Goal: Information Seeking & Learning: Learn about a topic

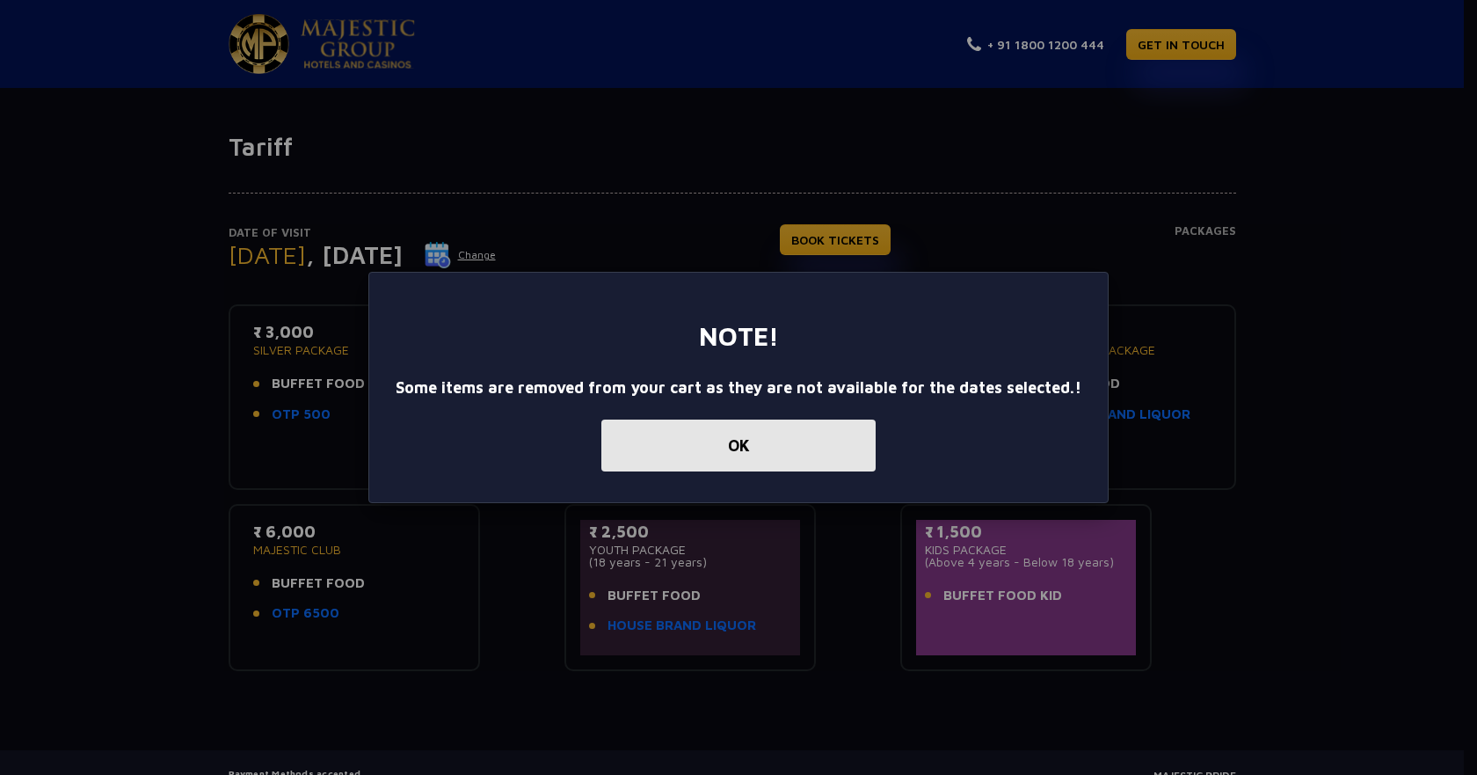
click at [732, 443] on button "OK" at bounding box center [738, 445] width 274 height 52
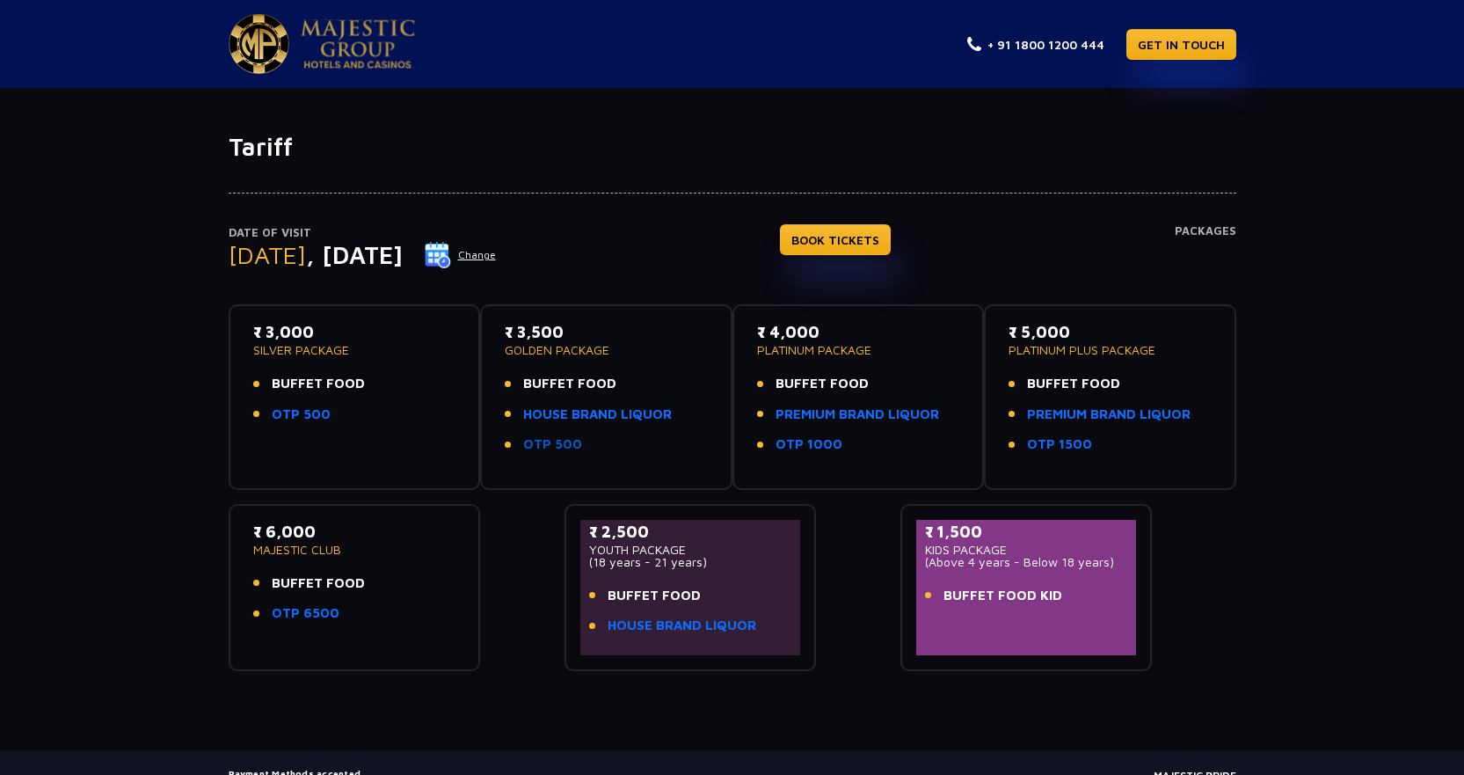
click at [563, 443] on link "OTP 500" at bounding box center [552, 444] width 59 height 20
click at [579, 411] on link "HOUSE BRAND LIQUOR" at bounding box center [597, 414] width 149 height 20
click at [882, 409] on link "PREMIUM BRAND LIQUOR" at bounding box center [857, 414] width 164 height 20
